Goal: Task Accomplishment & Management: Manage account settings

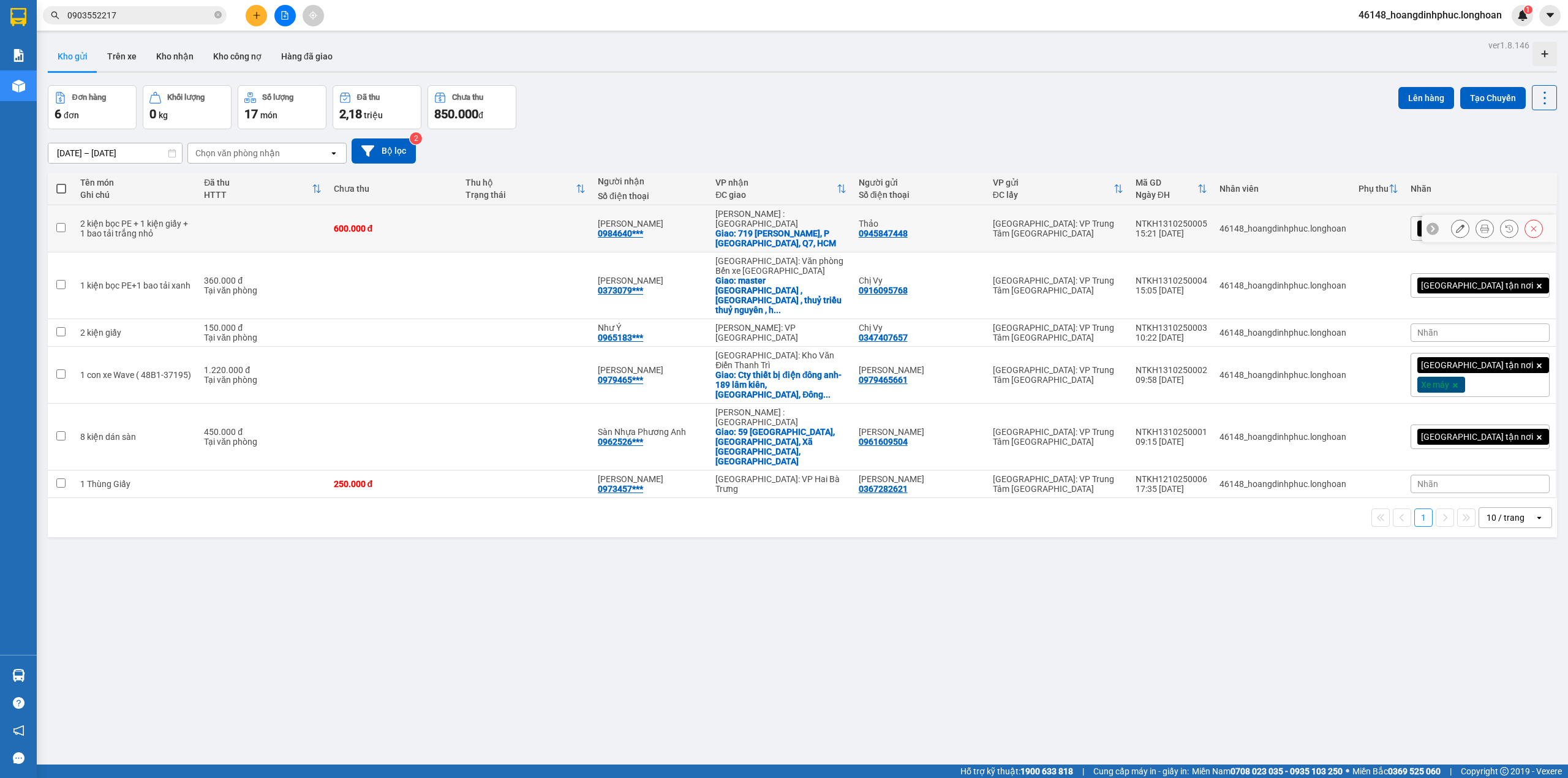
click at [1478, 220] on button at bounding box center [1485, 228] width 17 height 21
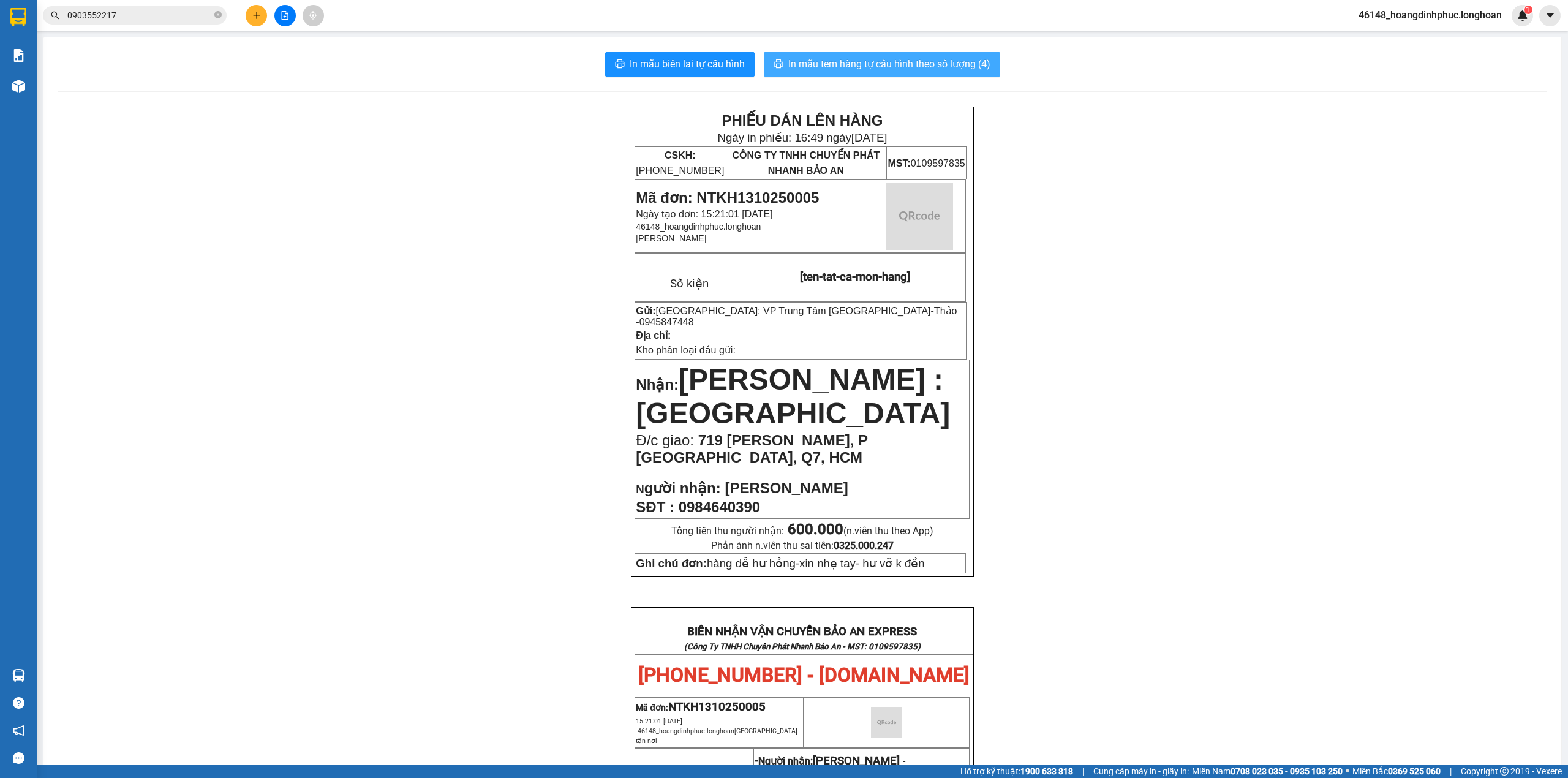
click at [870, 60] on span "In mẫu tem hàng tự cấu hình theo số lượng (4)" at bounding box center [889, 64] width 202 height 16
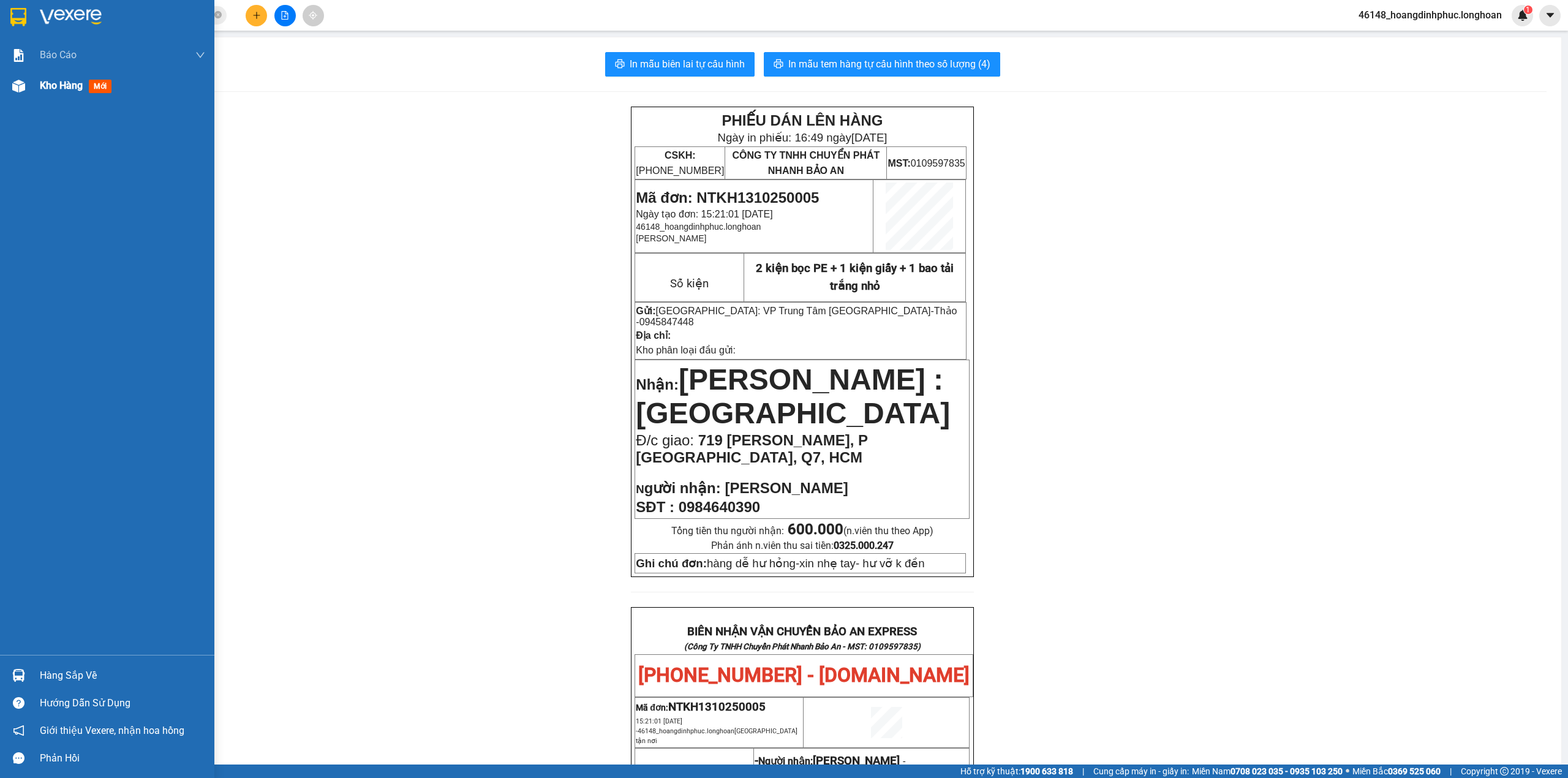
click at [18, 86] on img at bounding box center [19, 86] width 13 height 13
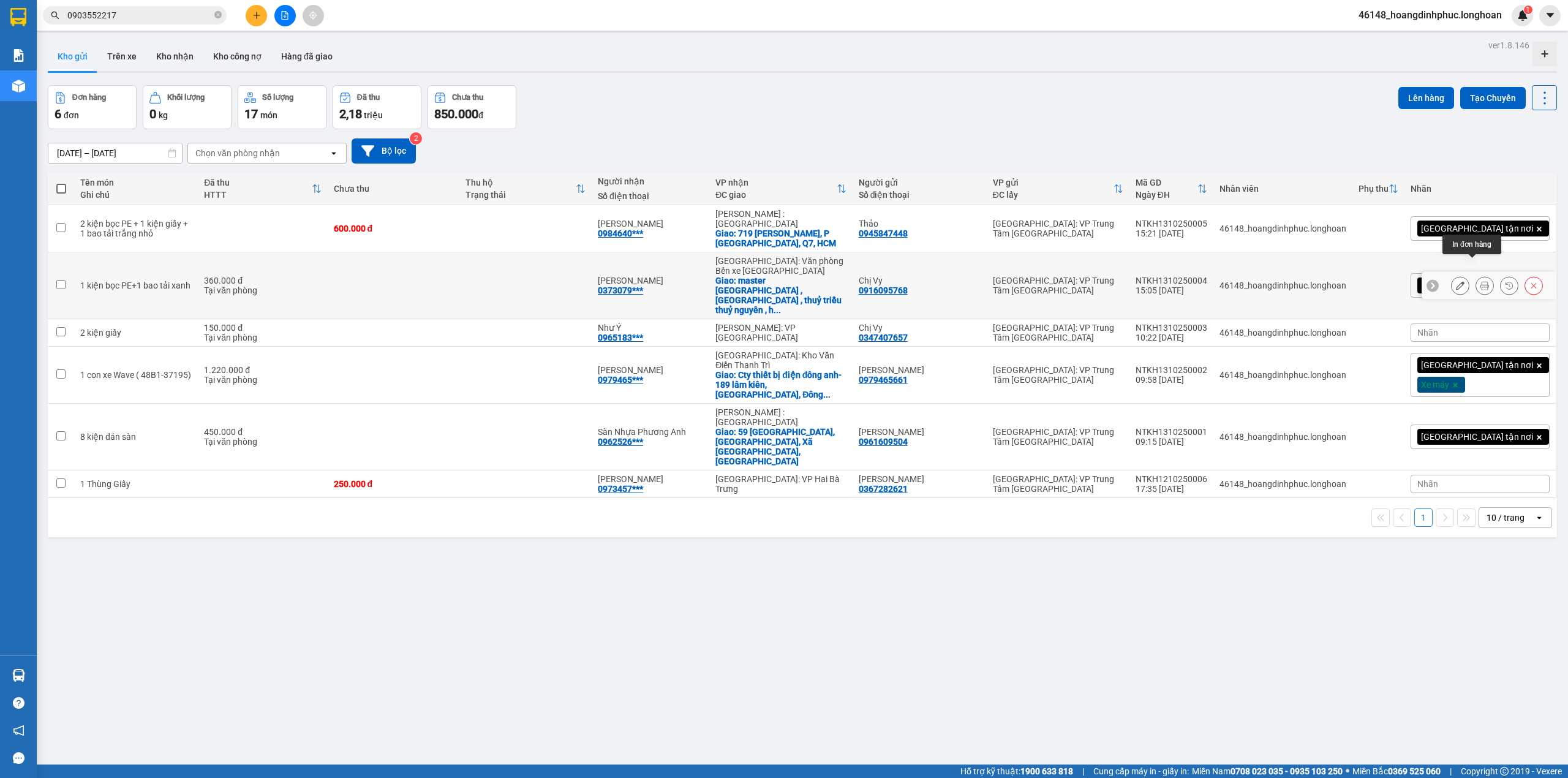
click at [1480, 281] on icon at bounding box center [1484, 285] width 8 height 8
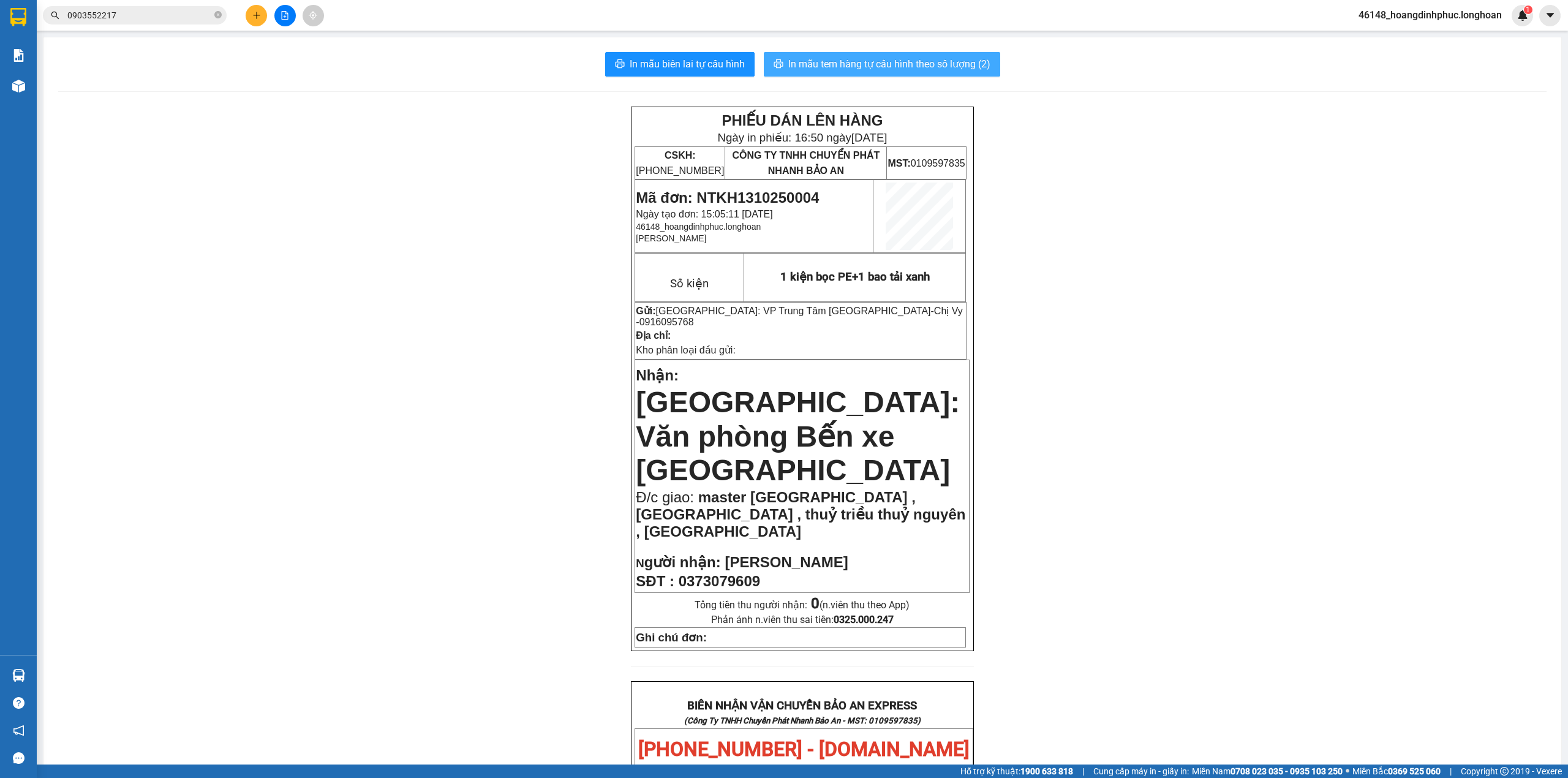
click at [917, 70] on span "In mẫu tem hàng tự cấu hình theo số lượng (2)" at bounding box center [889, 64] width 202 height 16
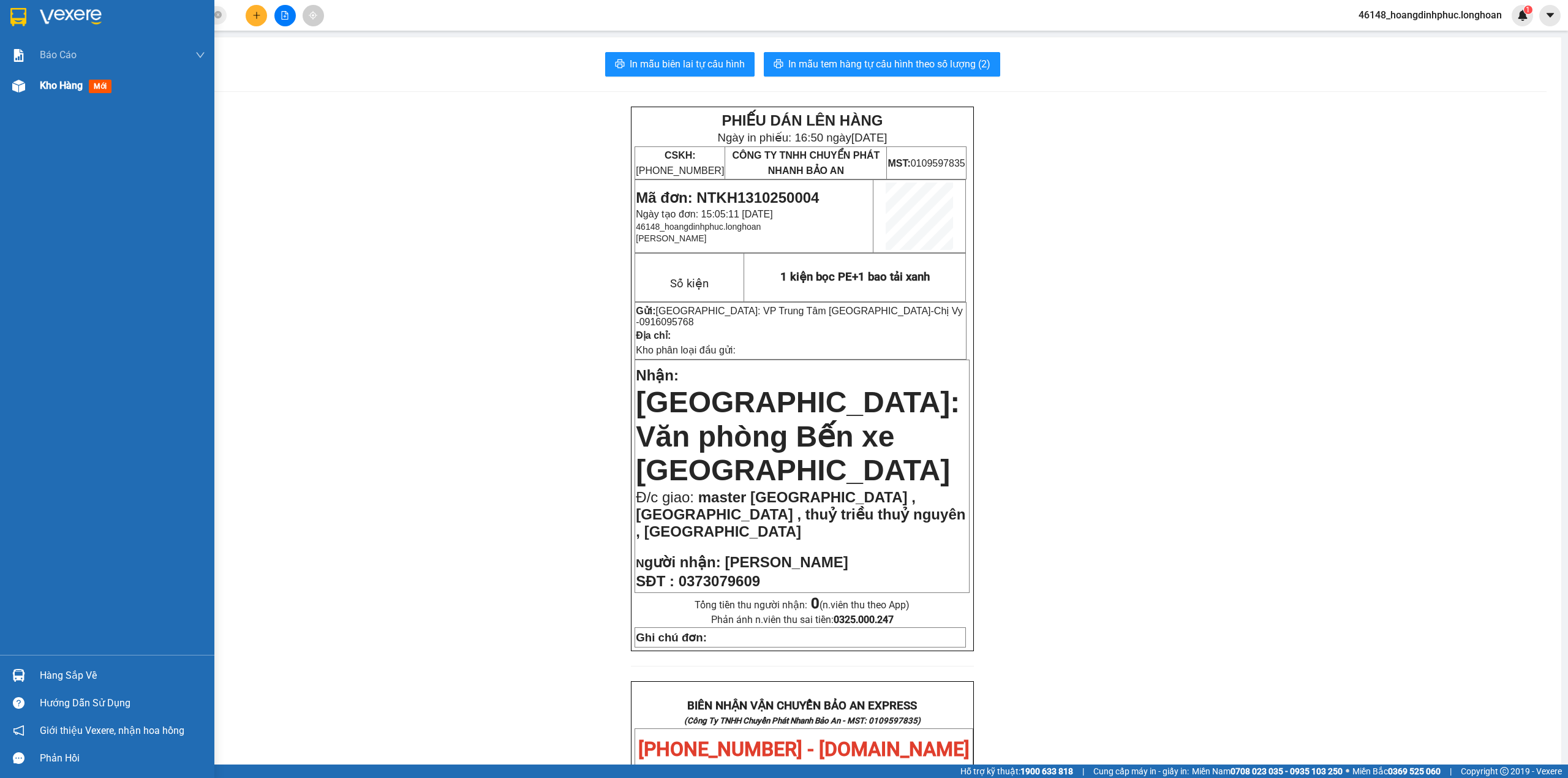
click at [20, 94] on div at bounding box center [18, 86] width 21 height 21
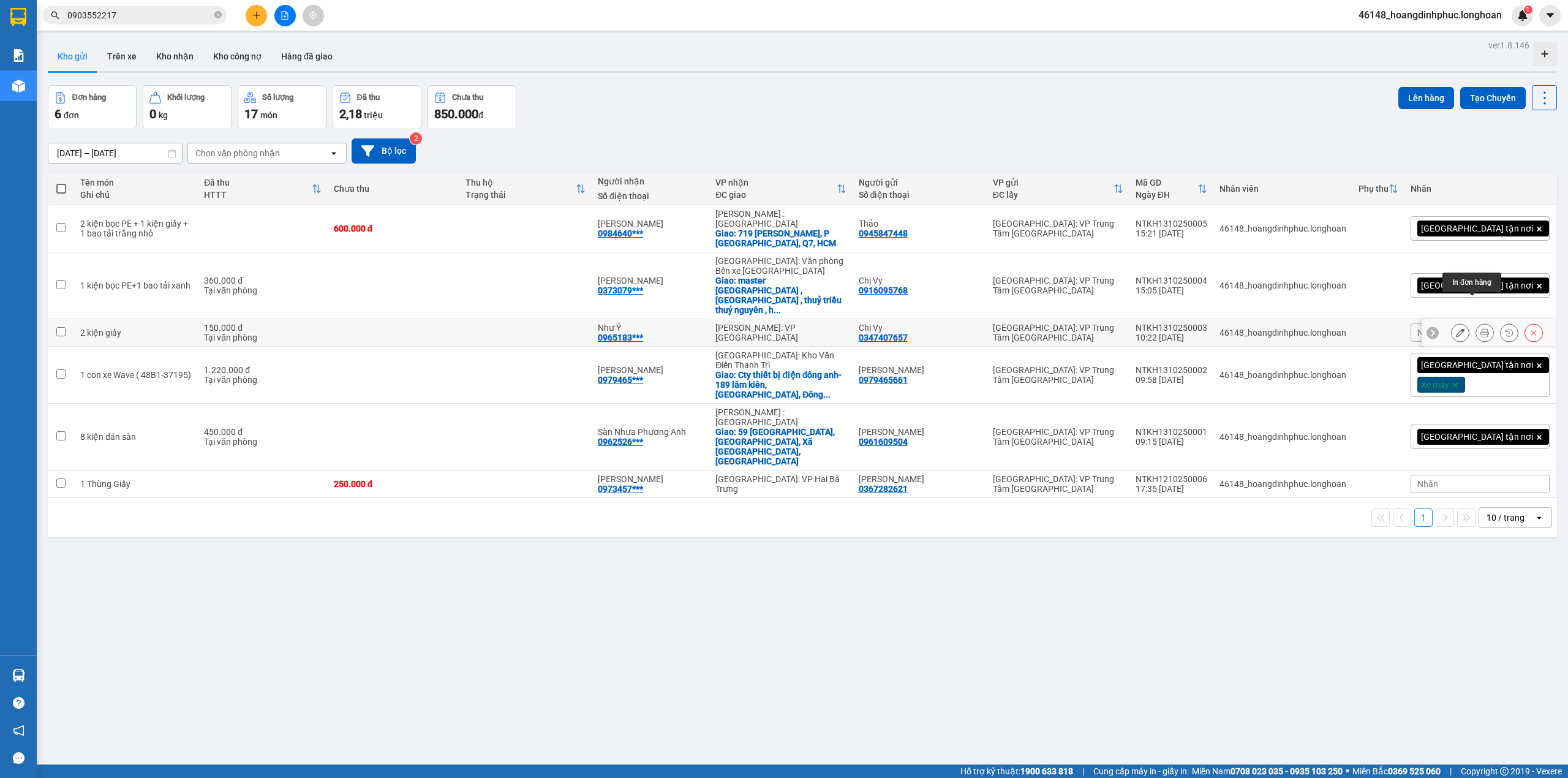
click at [1476, 322] on button at bounding box center [1485, 333] width 17 height 21
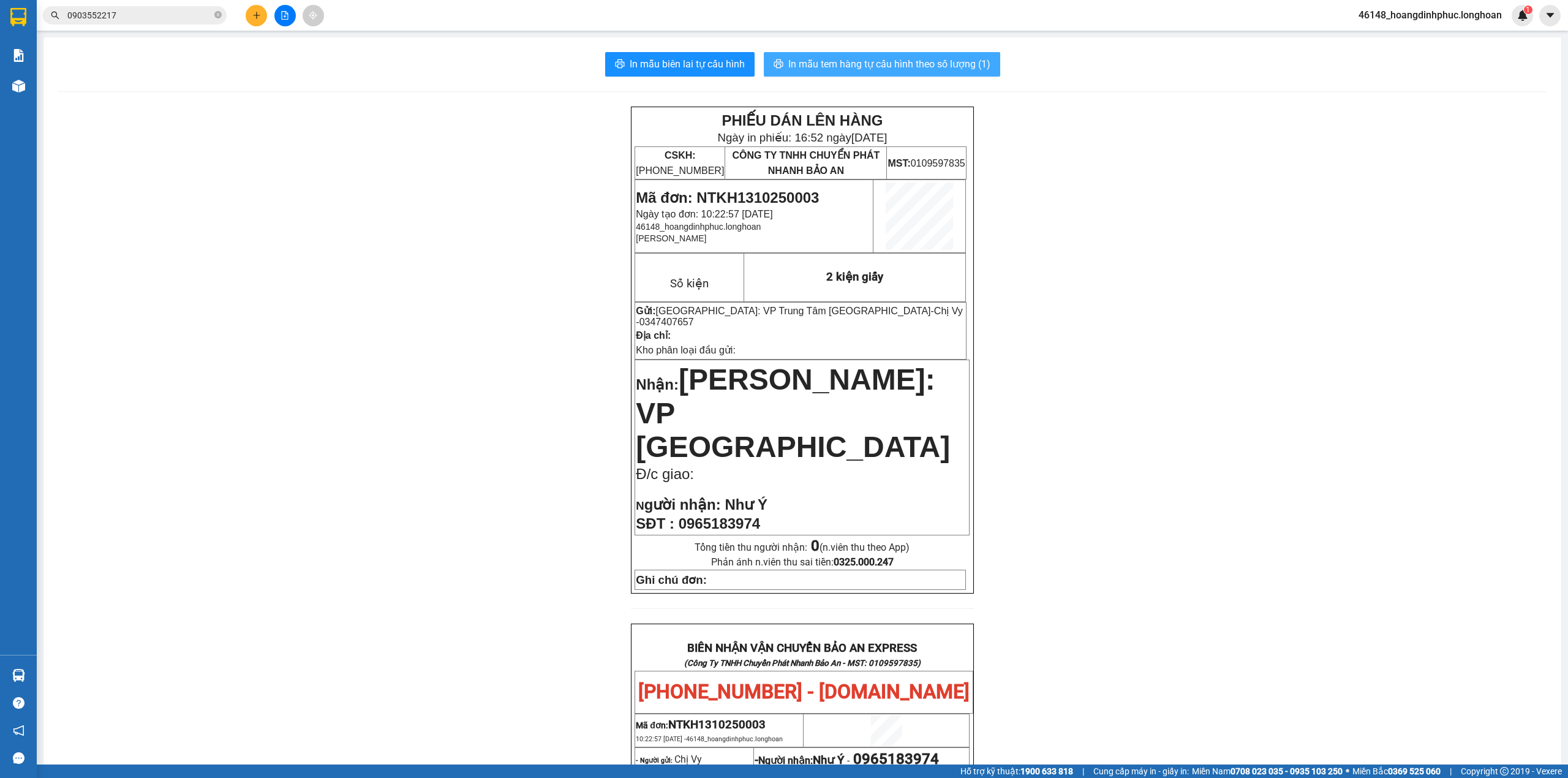
click at [883, 62] on span "In mẫu tem hàng tự cấu hình theo số lượng (1)" at bounding box center [889, 64] width 202 height 16
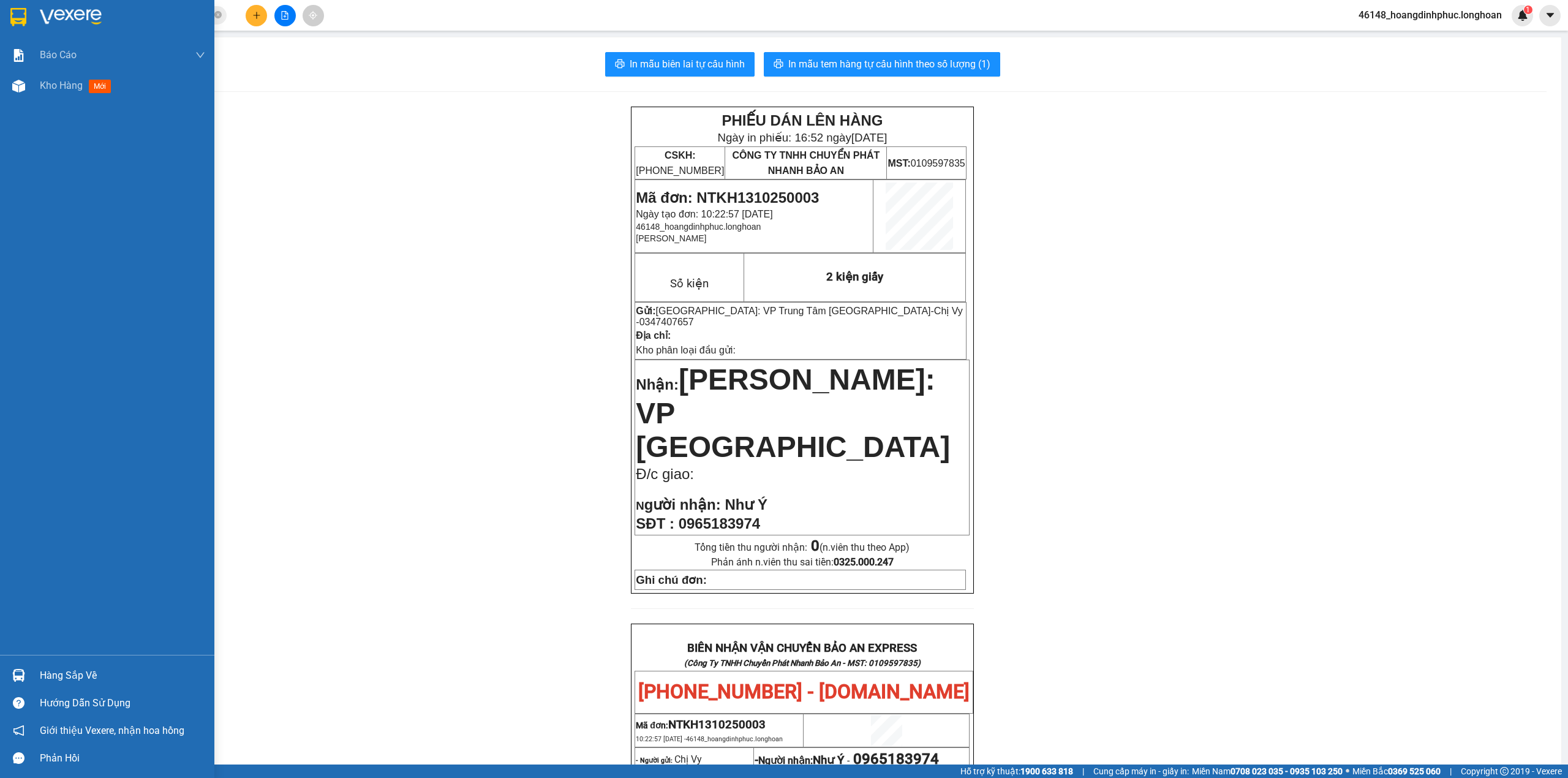
click at [74, 103] on div "Báo cáo 1. Báo cáo nộp tiền các vp 3. Doanh Thu theo VP Gửi (mới) 9. Thống kê đ…" at bounding box center [107, 347] width 215 height 615
click at [72, 99] on div "Kho hàng mới" at bounding box center [122, 85] width 165 height 31
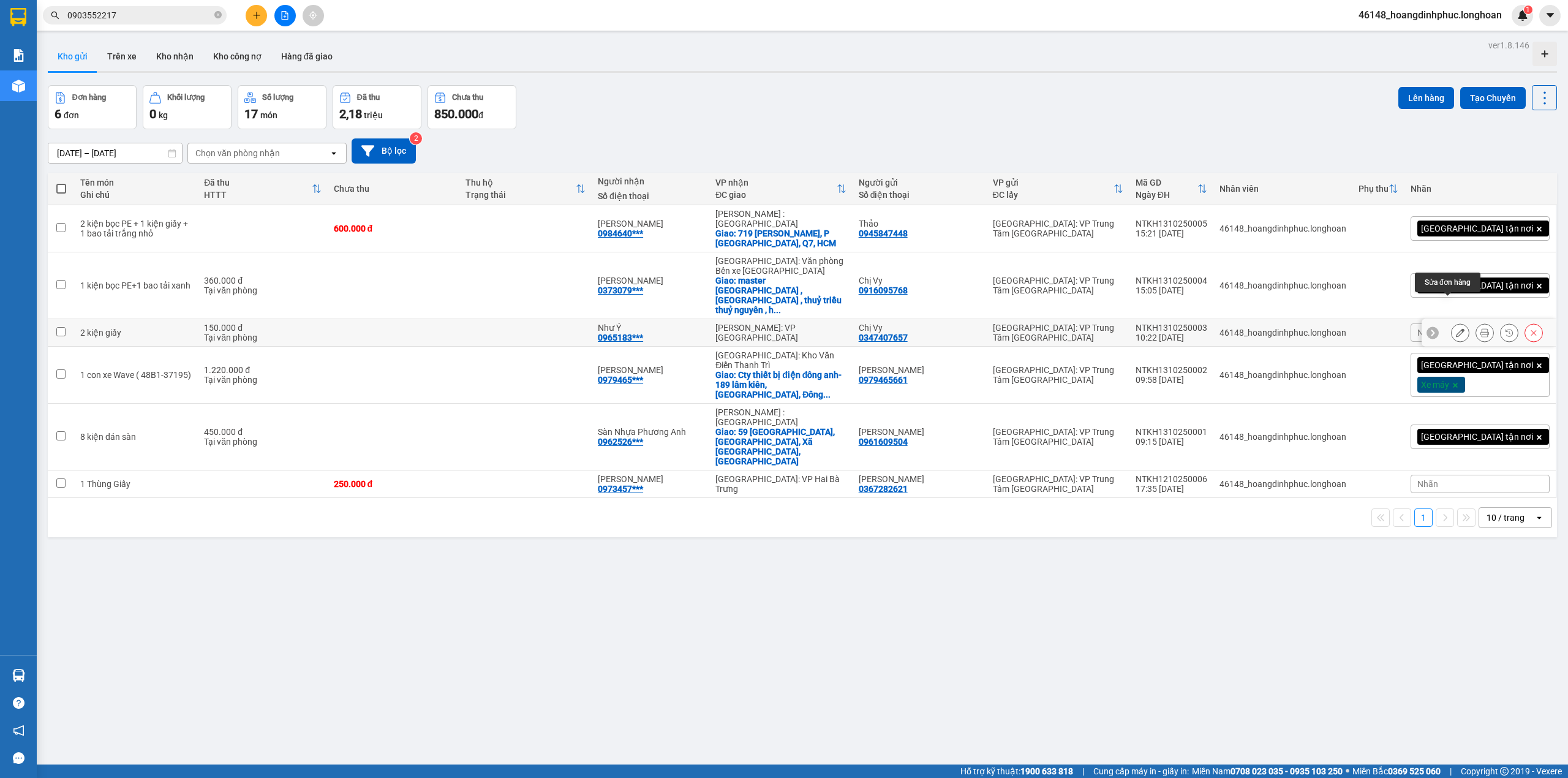
click at [1452, 322] on button at bounding box center [1460, 333] width 17 height 21
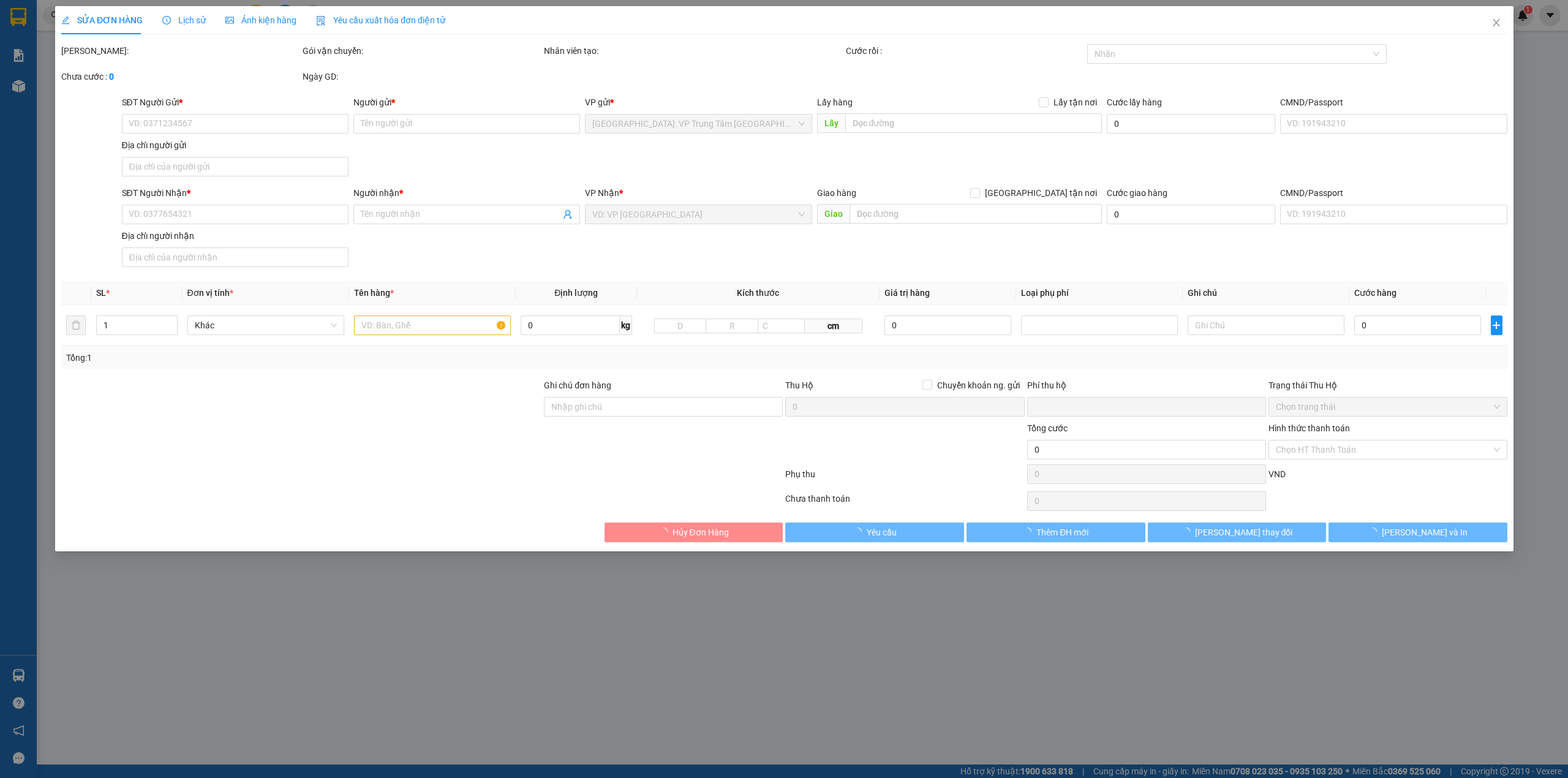
type input "0347407657"
type input "Chị Vy"
type input "0965183974"
type input "Như Ý"
type input "0"
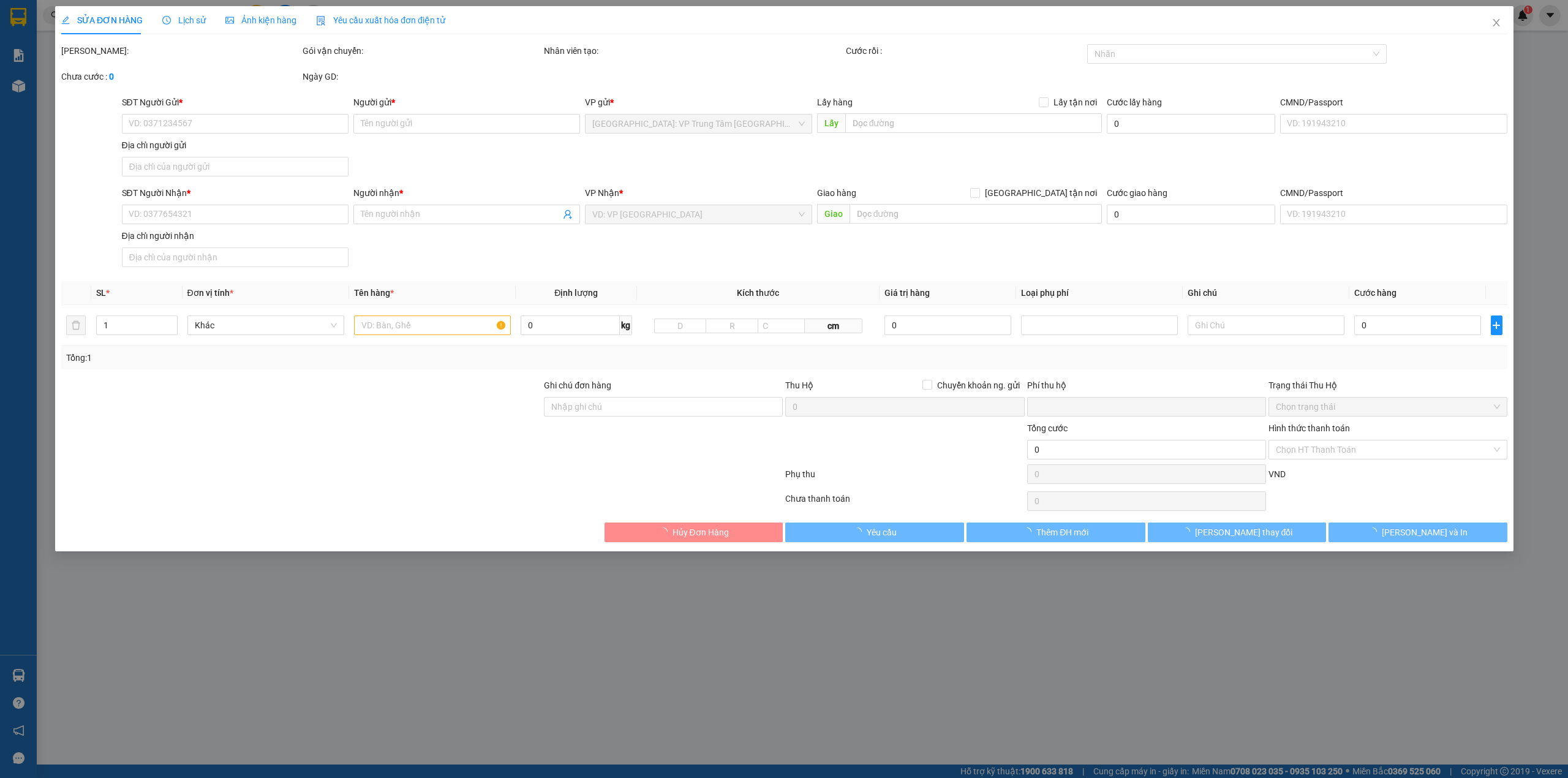
type input "150.000"
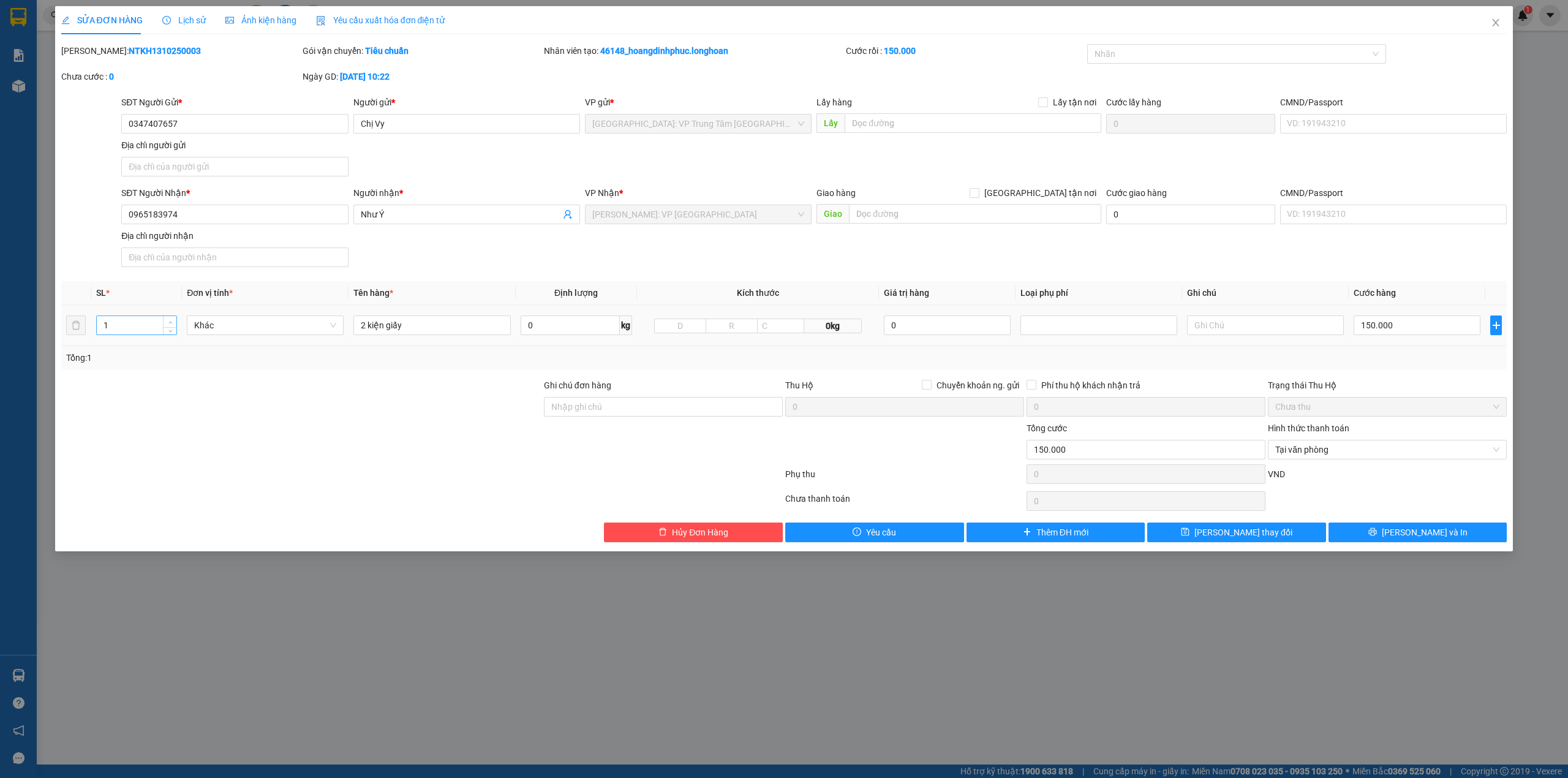
type input "2"
click at [174, 322] on span "Increase Value" at bounding box center [170, 321] width 14 height 11
click at [1361, 533] on button "[PERSON_NAME] và In" at bounding box center [1418, 532] width 179 height 19
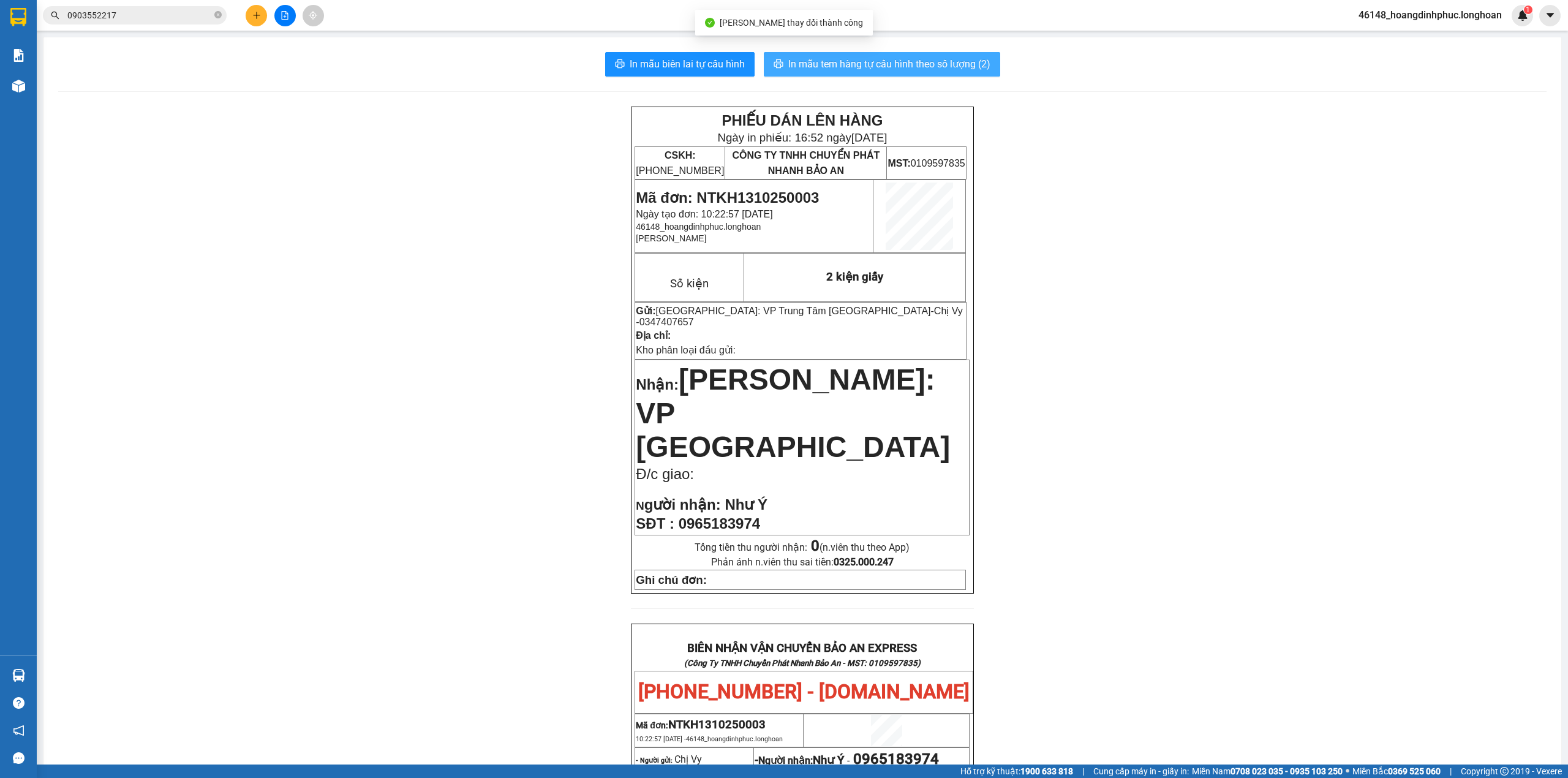
click at [908, 62] on span "In mẫu tem hàng tự cấu hình theo số lượng (2)" at bounding box center [889, 64] width 202 height 16
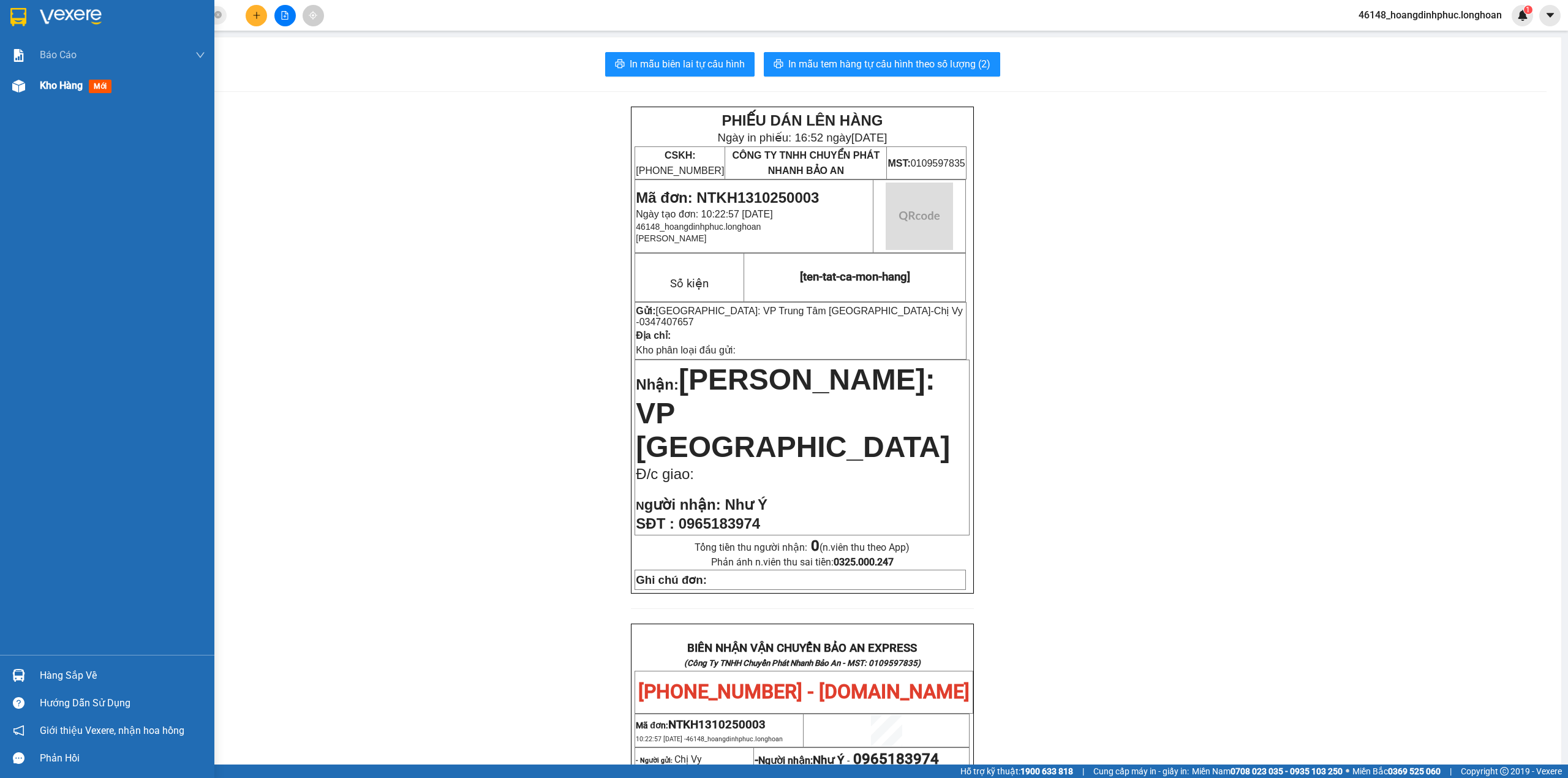
click at [10, 84] on div at bounding box center [18, 86] width 21 height 21
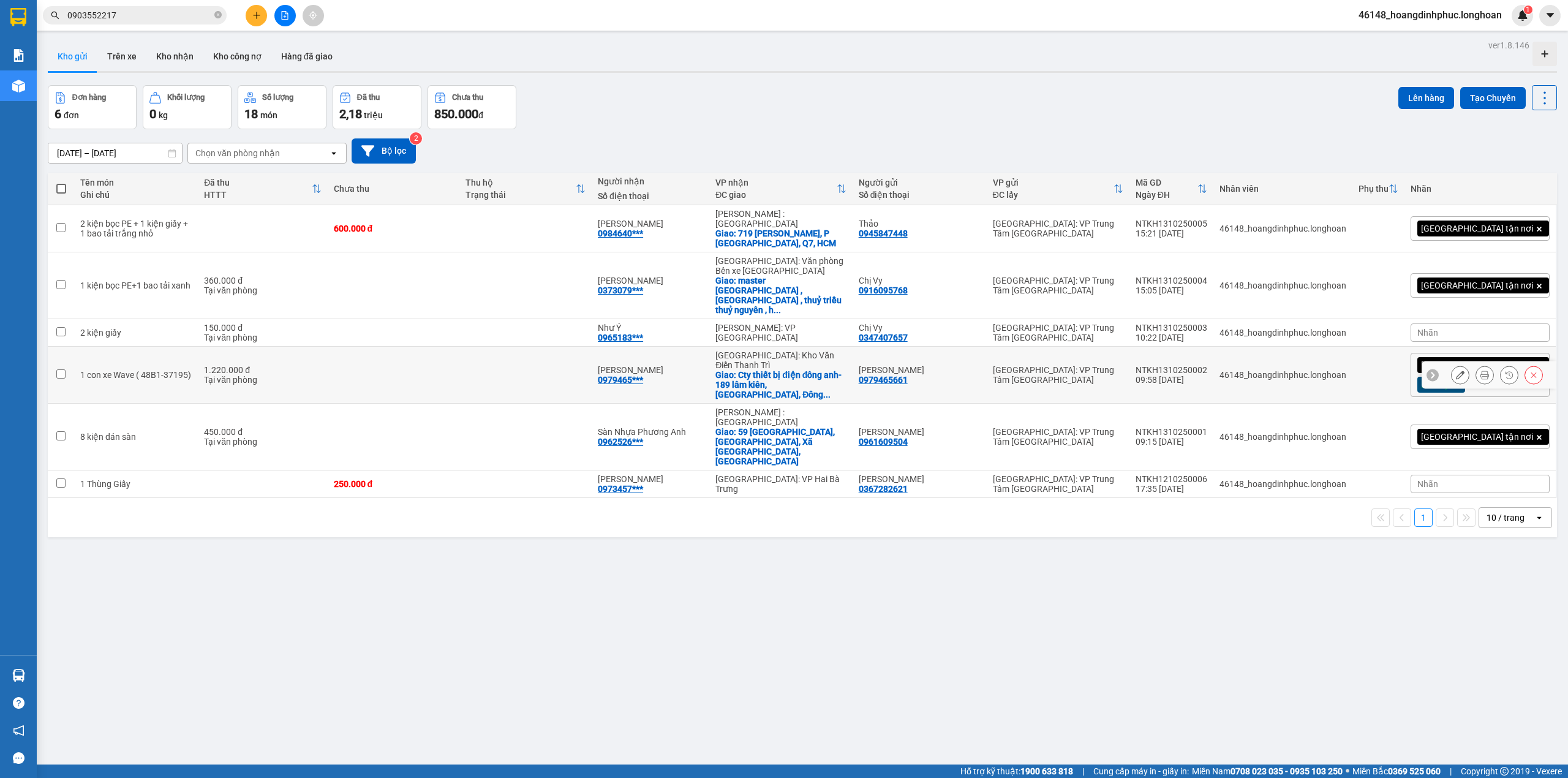
click at [1480, 370] on icon at bounding box center [1484, 374] width 8 height 8
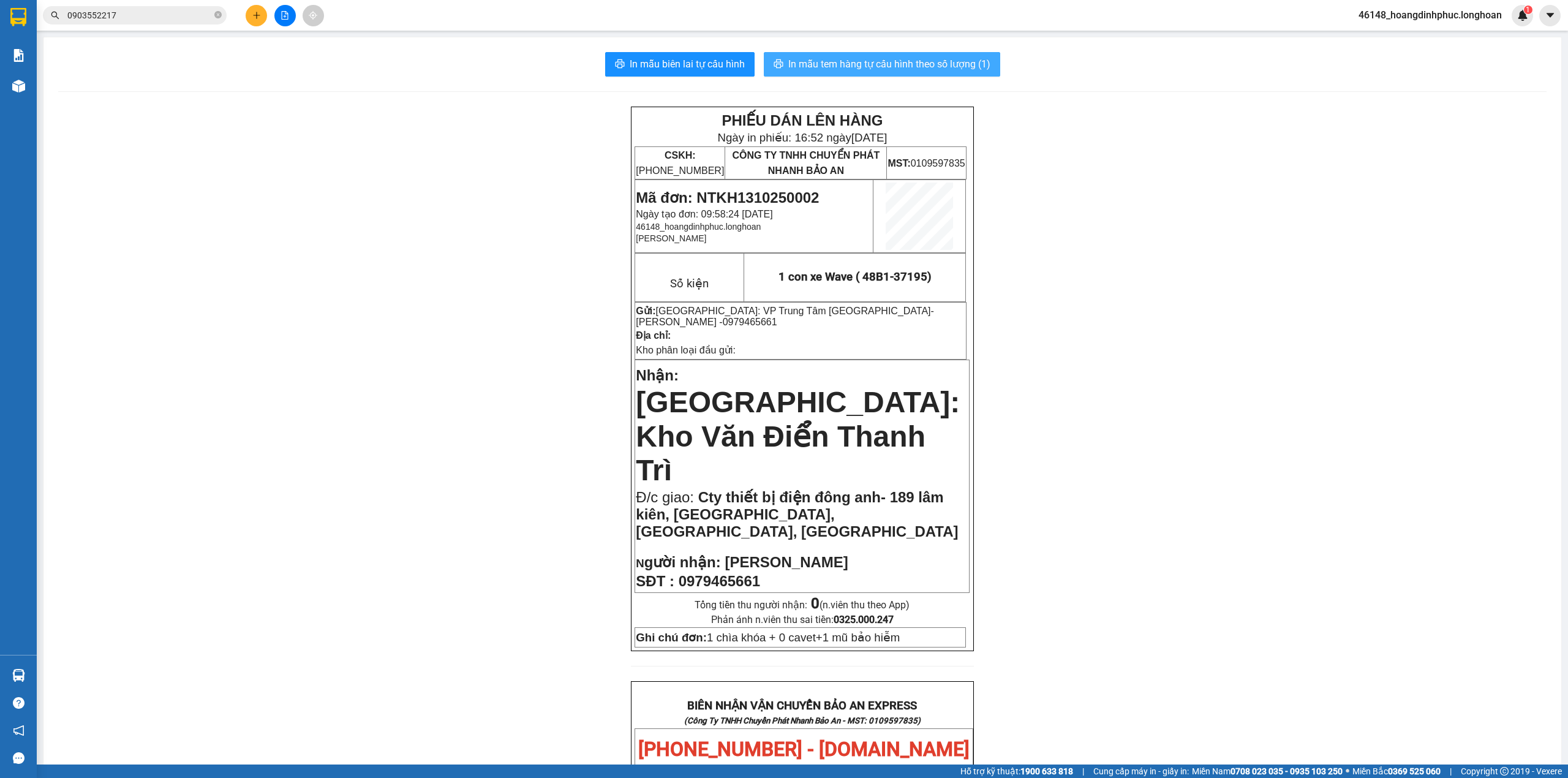
click at [902, 57] on span "In mẫu tem hàng tự cấu hình theo số lượng (1)" at bounding box center [889, 64] width 202 height 16
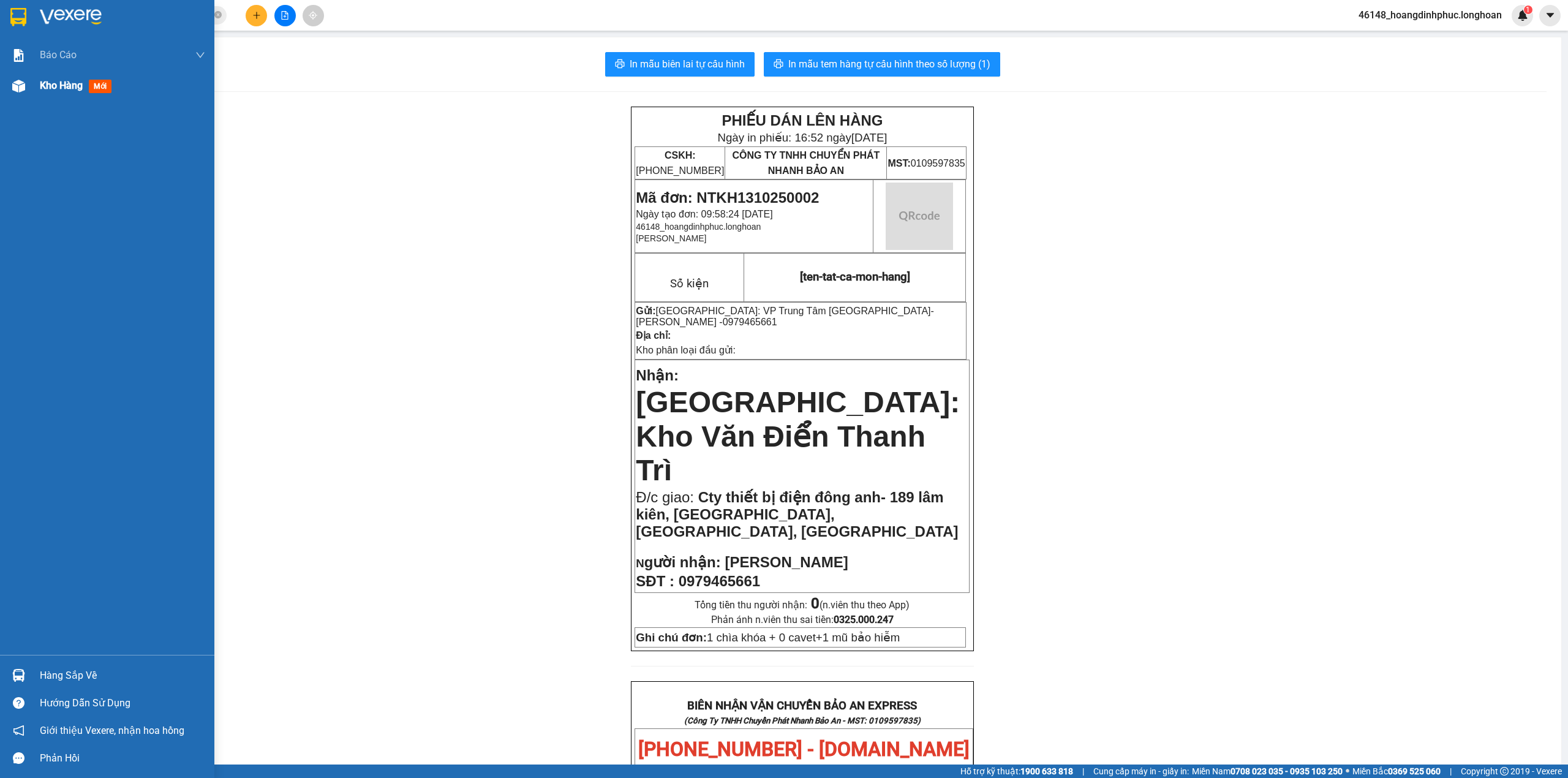
click at [3, 91] on div "Kho hàng mới" at bounding box center [107, 85] width 215 height 31
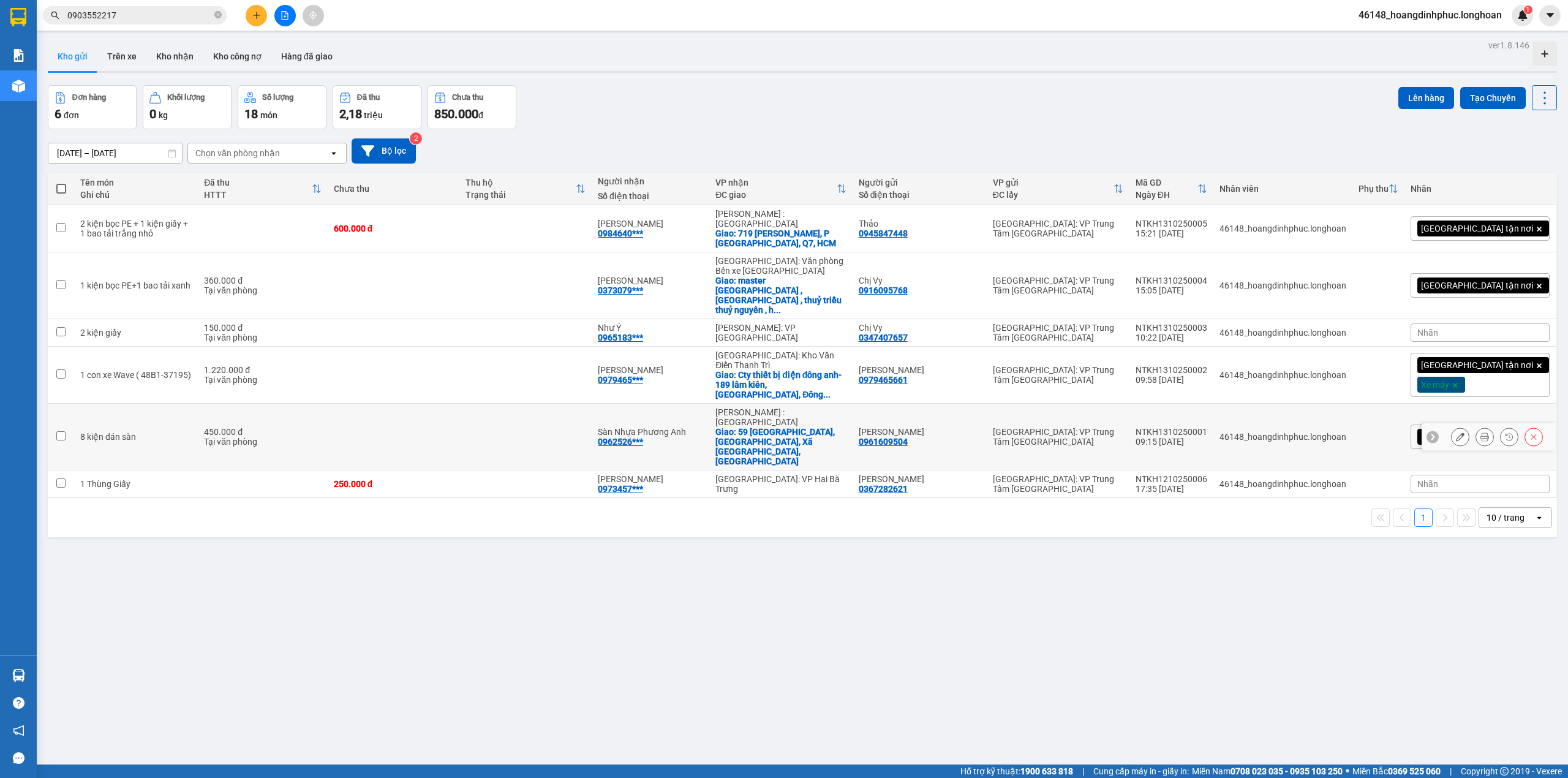
click at [1480, 432] on icon at bounding box center [1484, 436] width 8 height 8
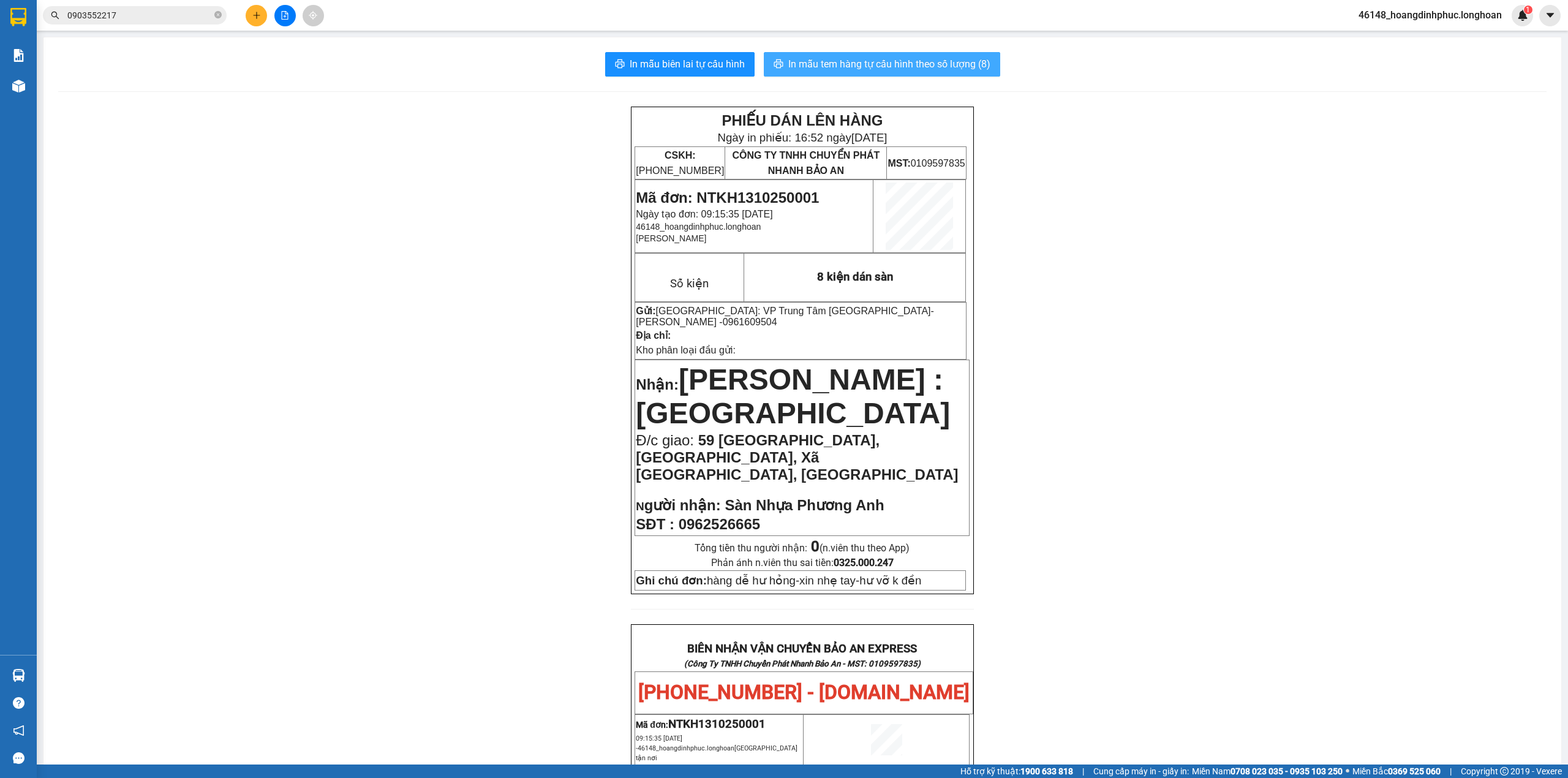
click at [932, 69] on span "In mẫu tem hàng tự cấu hình theo số lượng (8)" at bounding box center [889, 64] width 202 height 16
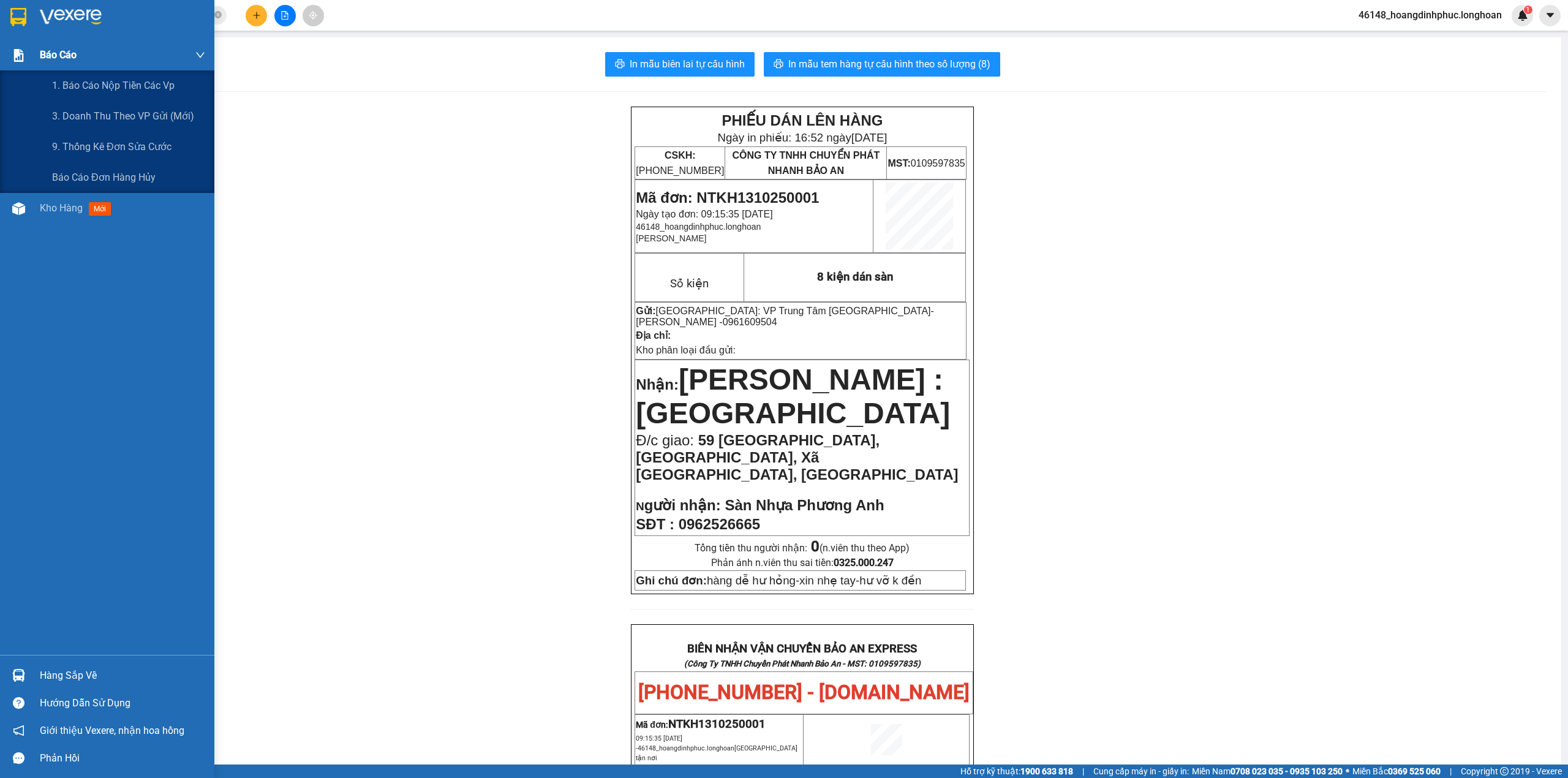
click at [15, 66] on div "Báo cáo" at bounding box center [107, 55] width 215 height 31
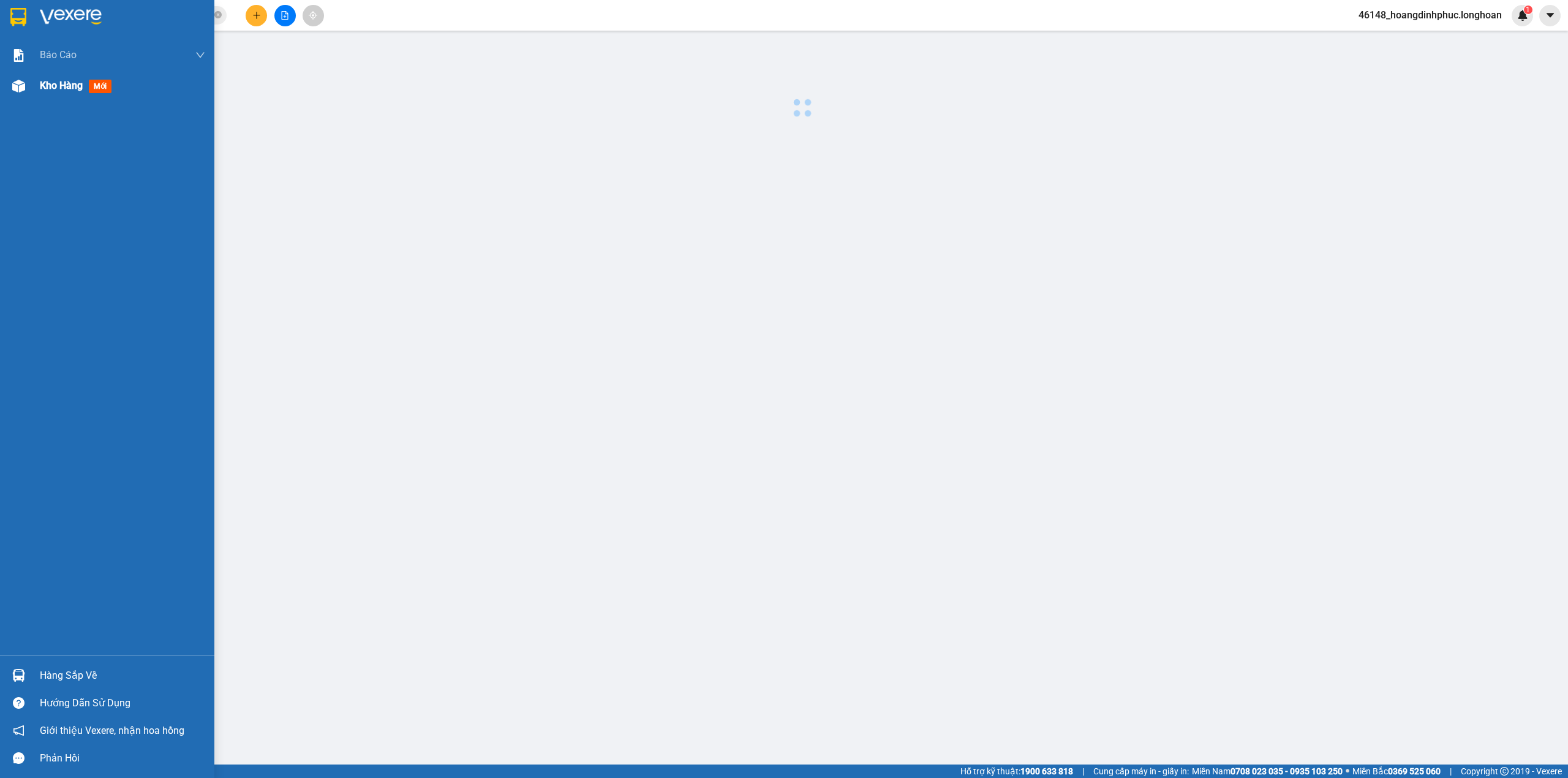
click at [27, 96] on div at bounding box center [18, 86] width 21 height 21
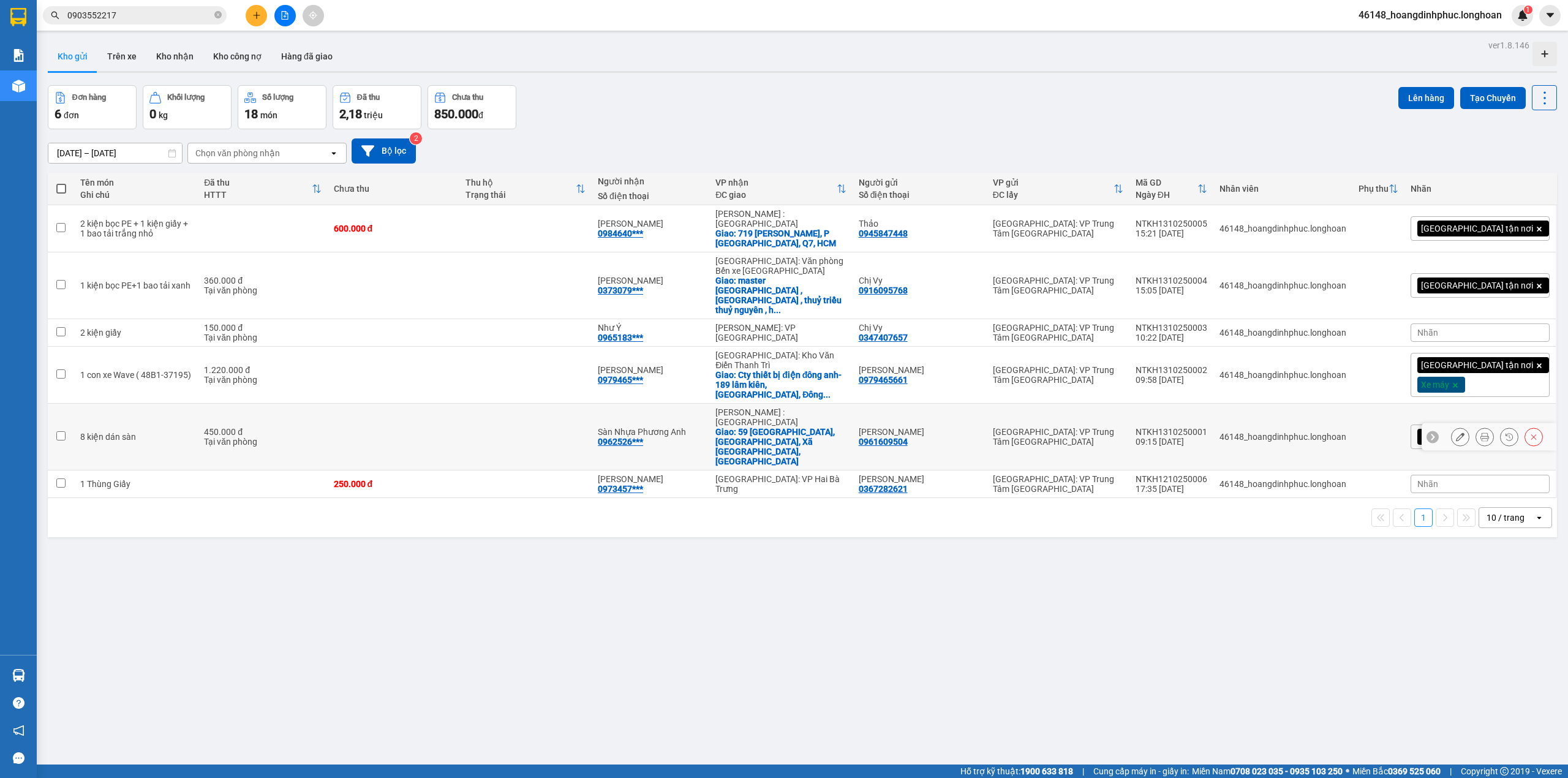
click at [785, 404] on td "[PERSON_NAME] : [GEOGRAPHIC_DATA]: 59 [GEOGRAPHIC_DATA], [GEOGRAPHIC_DATA], Xã …" at bounding box center [781, 437] width 143 height 67
checkbox input "false"
